Goal: Information Seeking & Learning: Find specific fact

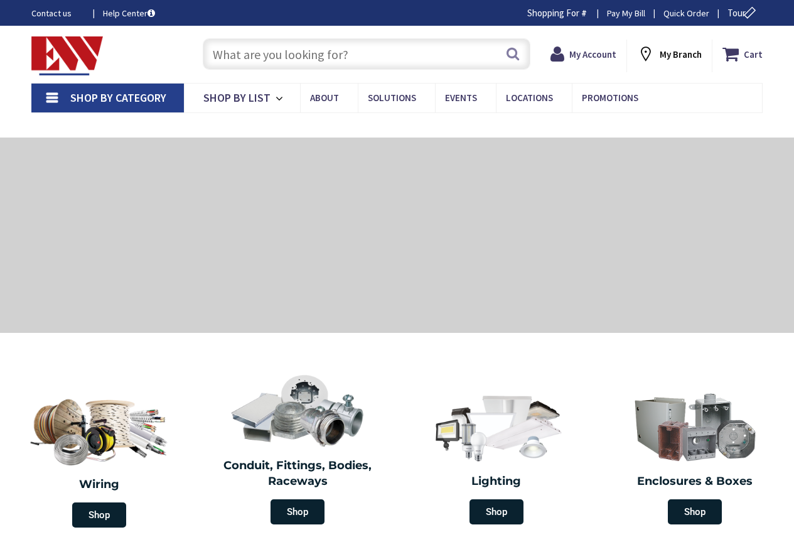
click at [244, 51] on input "text" at bounding box center [367, 53] width 328 height 31
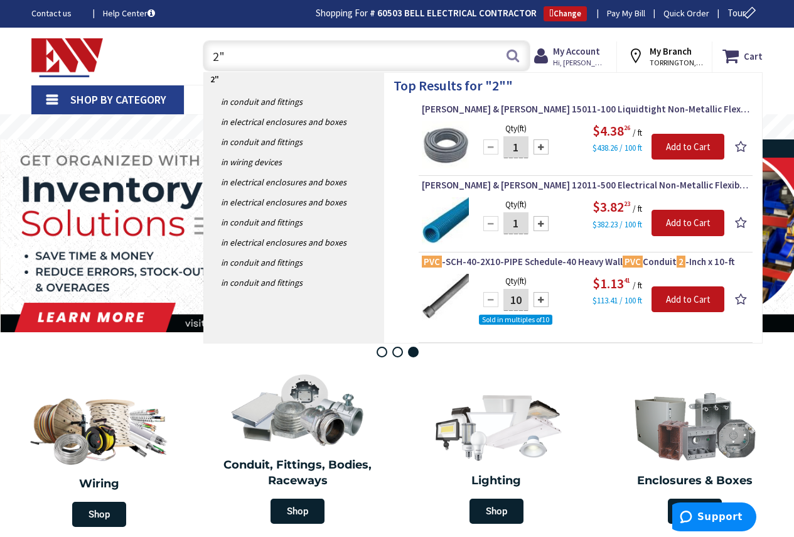
type input "2"
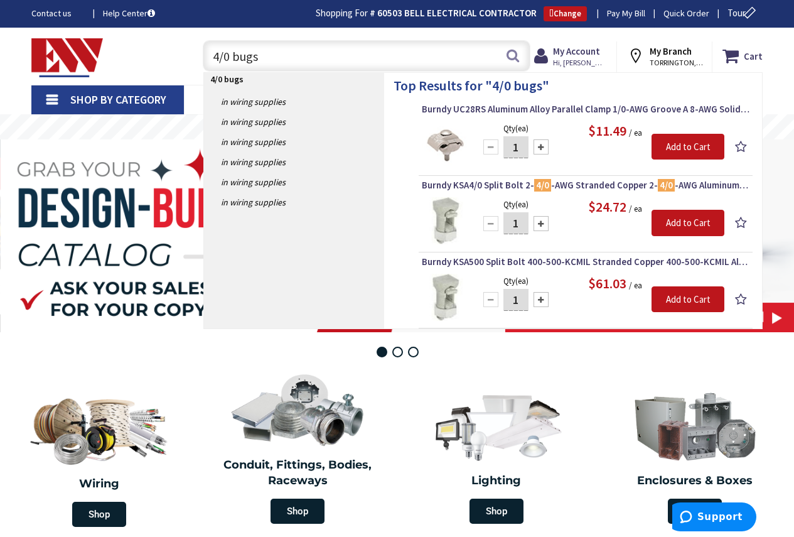
click at [233, 54] on input "4/0 bugs" at bounding box center [367, 55] width 328 height 31
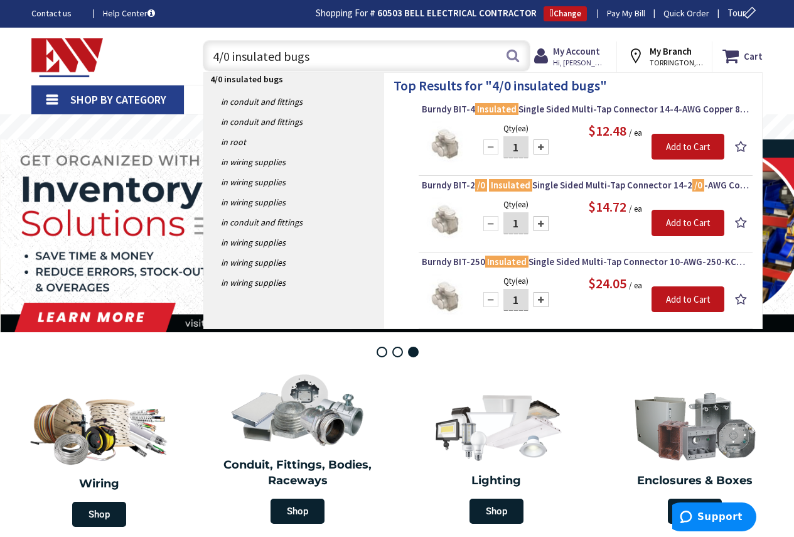
click at [317, 54] on input "4/0 insulated bugs" at bounding box center [367, 55] width 328 height 31
type input "4"
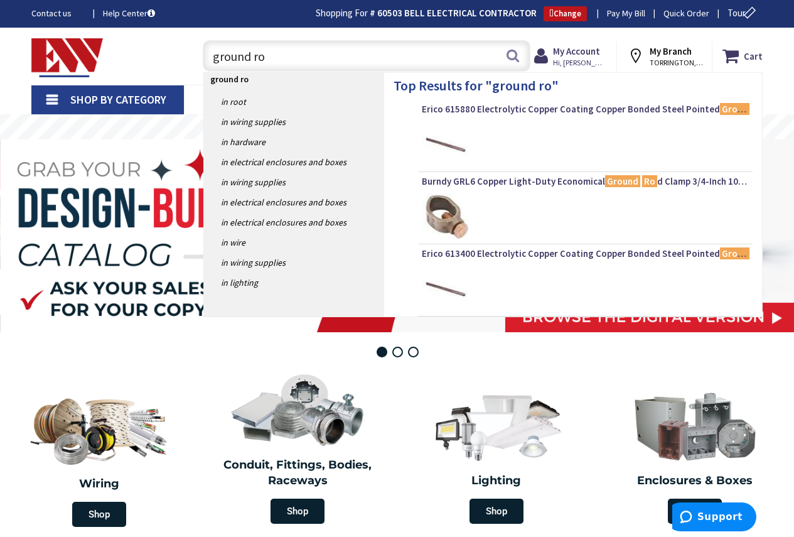
type input "ground rod"
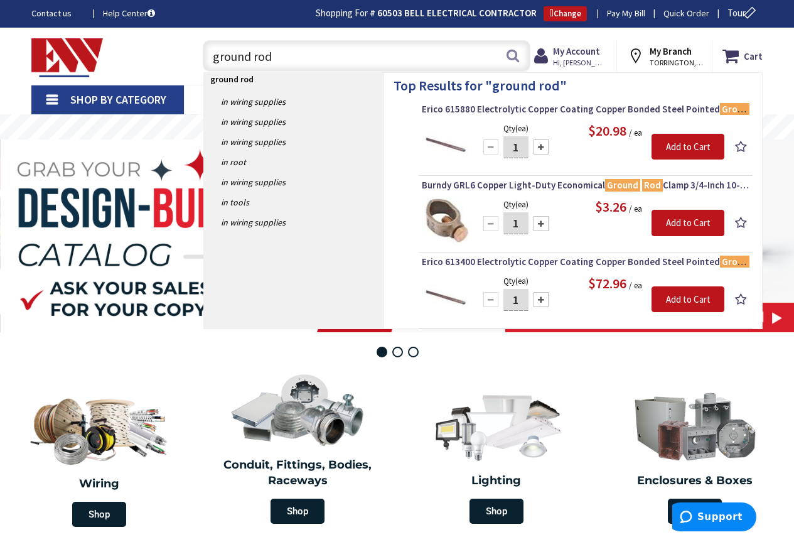
type input "ground rod"
